Goal: Information Seeking & Learning: Check status

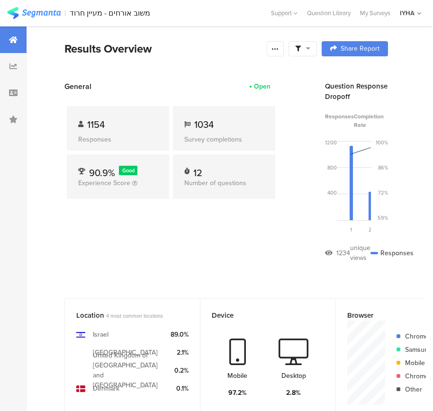
click at [121, 129] on div "1154" at bounding box center [118, 124] width 80 height 14
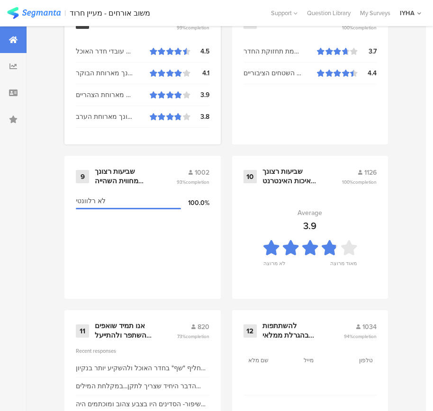
scroll to position [1016, 0]
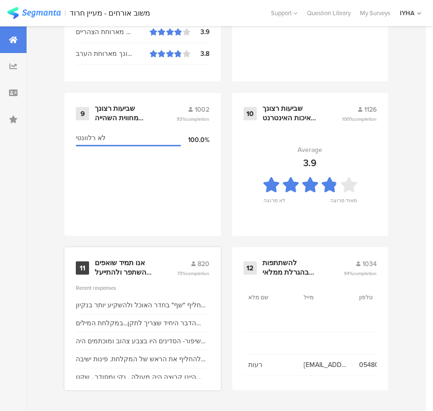
click at [172, 276] on div "אנו תמיד שואפים להשתפר ולהתייעל ודעתך חשובה לנו" at bounding box center [135, 268] width 80 height 18
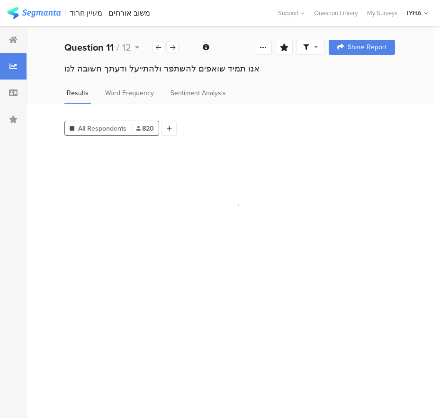
click at [172, 276] on section at bounding box center [229, 278] width 331 height 266
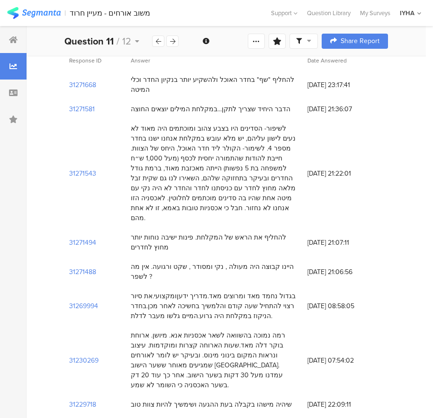
scroll to position [47, 0]
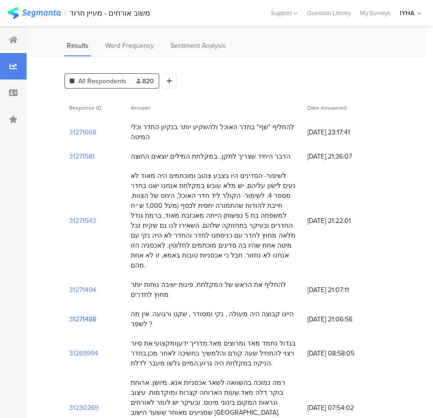
click at [83, 314] on section "31271488" at bounding box center [82, 319] width 27 height 10
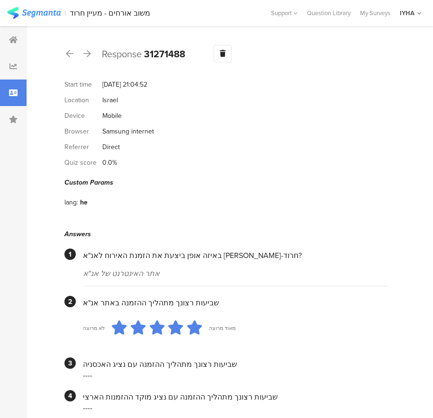
scroll to position [47, 0]
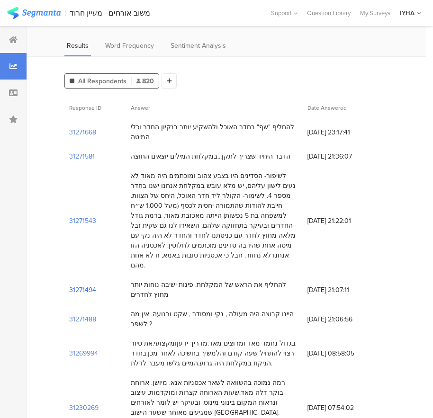
click at [78, 285] on section "31271494" at bounding box center [82, 290] width 27 height 10
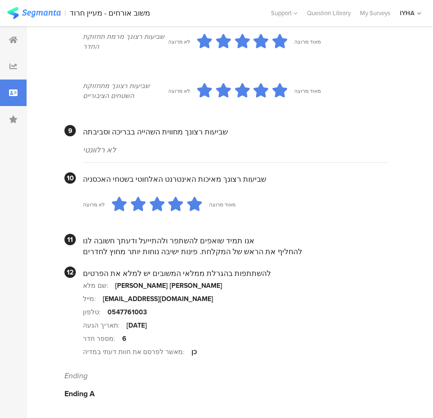
scroll to position [657, 0]
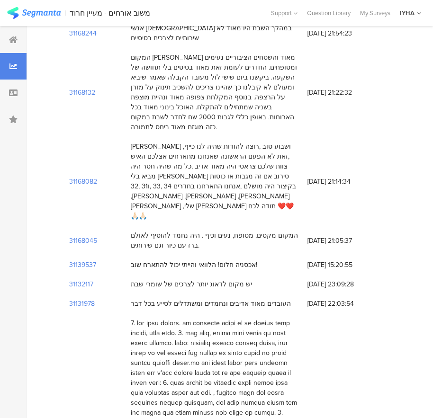
scroll to position [47, 0]
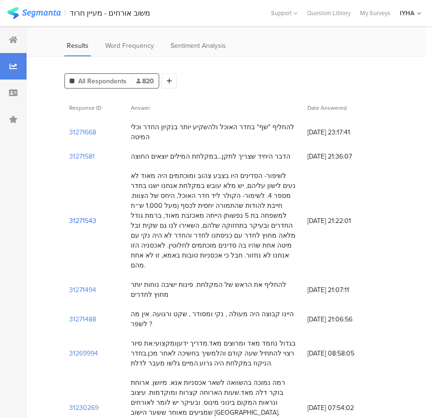
click at [79, 216] on section "31271543" at bounding box center [82, 221] width 27 height 10
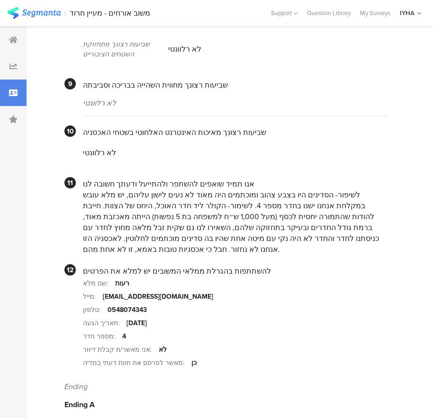
scroll to position [504, 0]
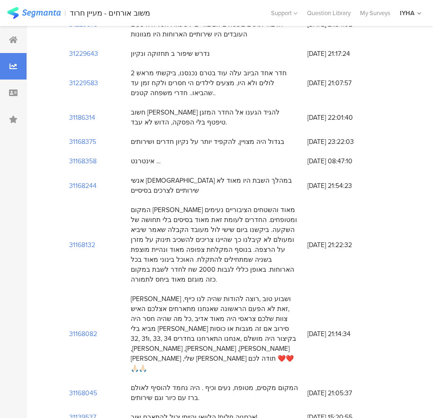
scroll to position [47, 0]
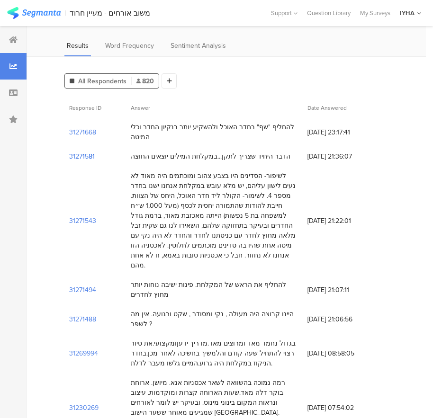
click at [81, 152] on section "31271581" at bounding box center [82, 157] width 26 height 10
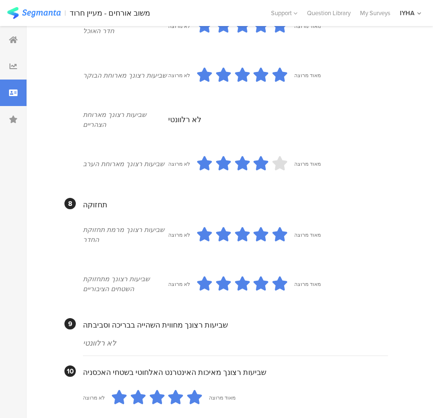
scroll to position [769, 0]
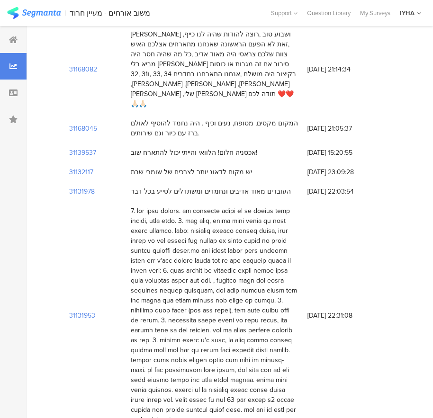
scroll to position [47, 0]
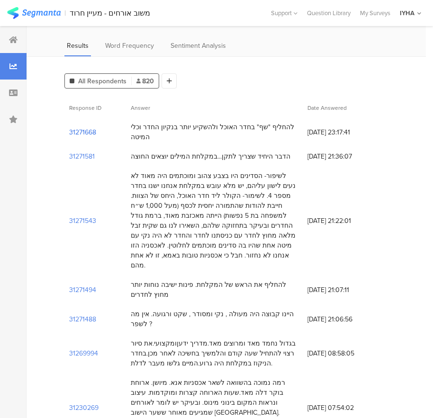
click at [81, 127] on section "31271668" at bounding box center [82, 132] width 27 height 10
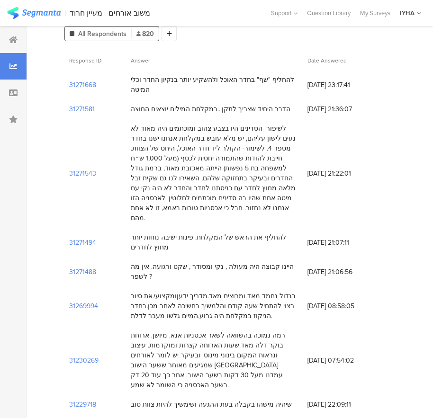
scroll to position [47, 0]
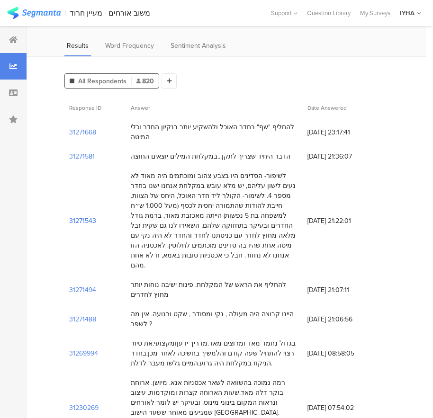
click at [79, 216] on section "31271543" at bounding box center [82, 221] width 27 height 10
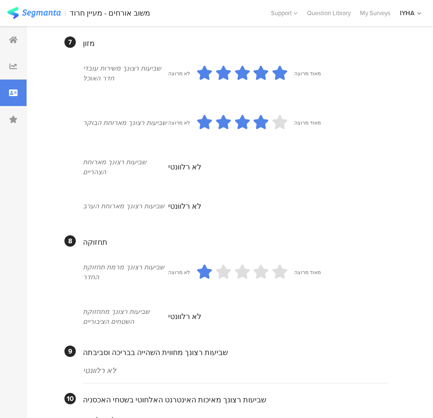
scroll to position [836, 0]
